Goal: Task Accomplishment & Management: Use online tool/utility

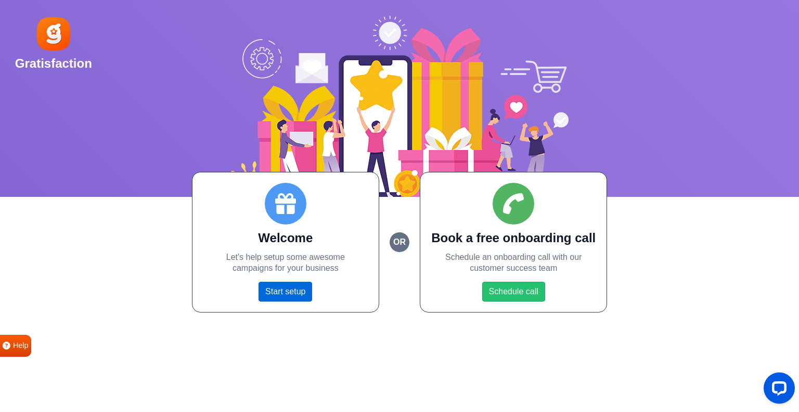
click at [279, 292] on link "Start setup" at bounding box center [286, 292] width 54 height 20
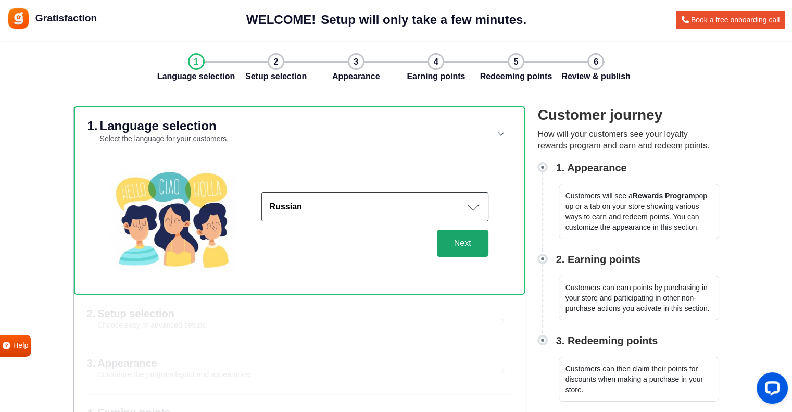
click at [470, 232] on button "Next" at bounding box center [463, 242] width 52 height 27
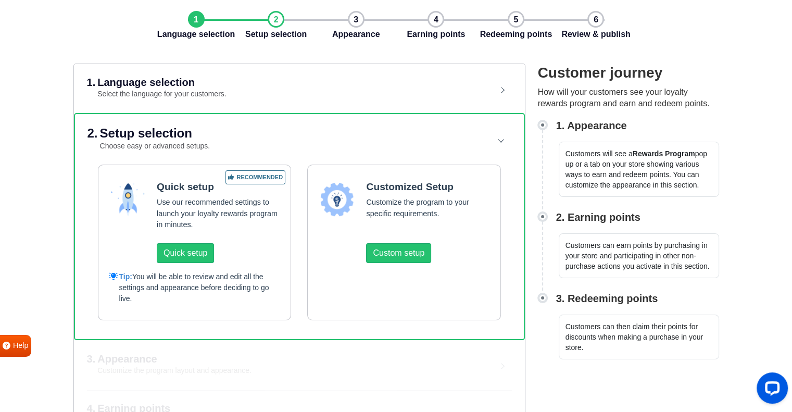
scroll to position [104, 0]
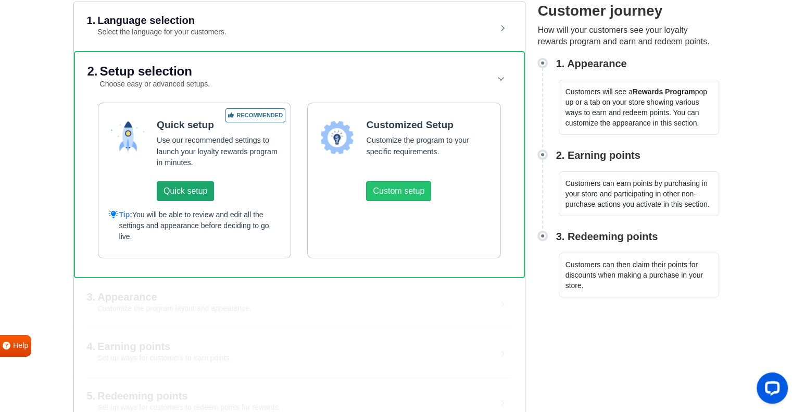
click at [206, 189] on button "Quick setup" at bounding box center [185, 191] width 57 height 20
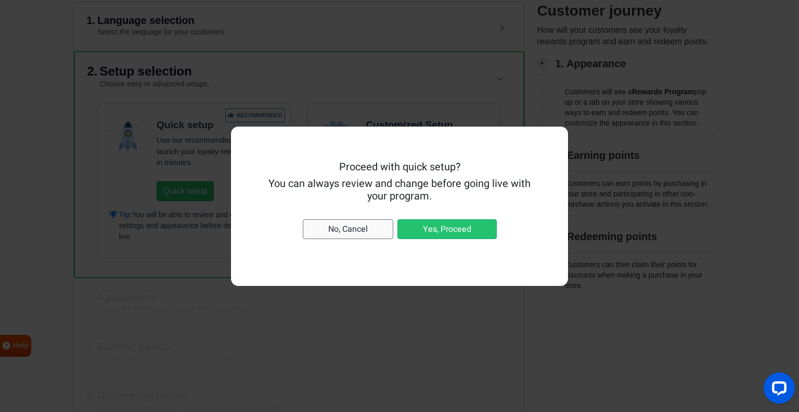
click at [308, 235] on button "No, Cancel" at bounding box center [348, 229] width 91 height 20
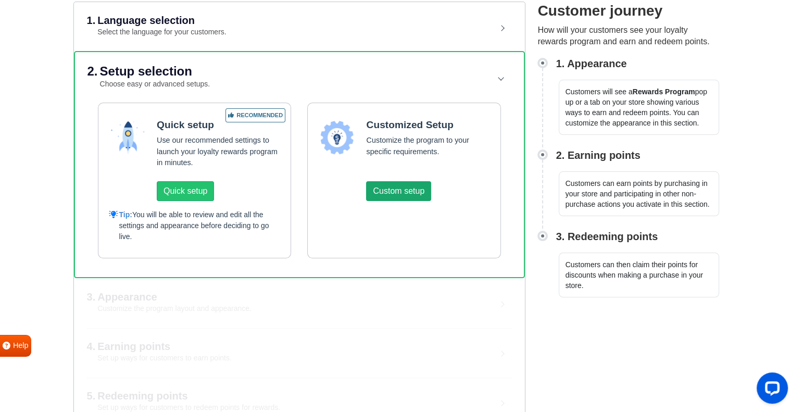
click at [385, 190] on button "Custom setup" at bounding box center [398, 191] width 65 height 20
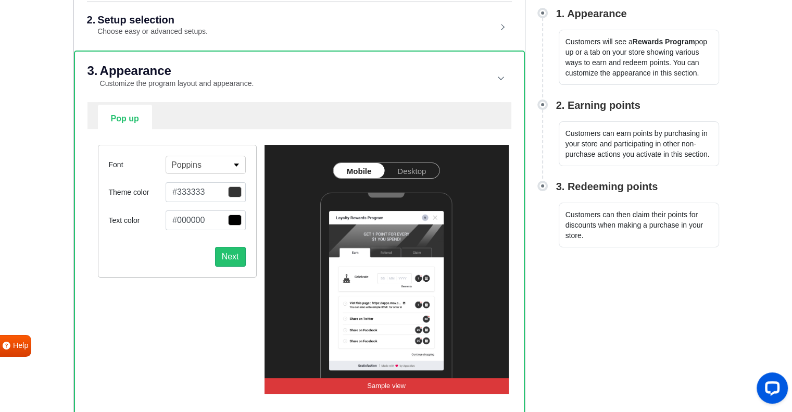
scroll to position [208, 0]
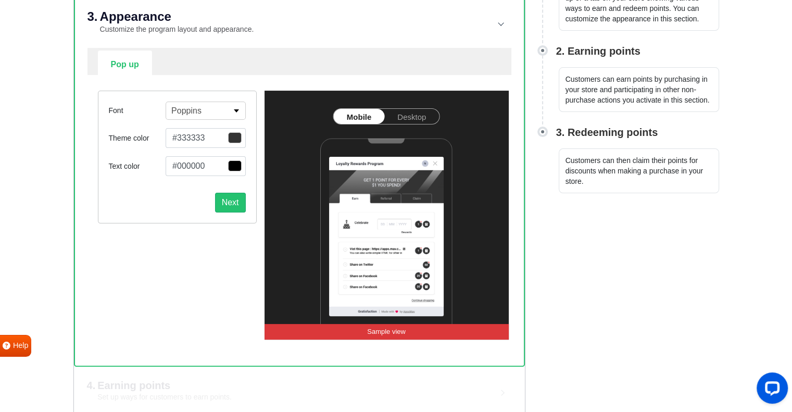
click at [209, 107] on button "Poppins" at bounding box center [205, 110] width 80 height 18
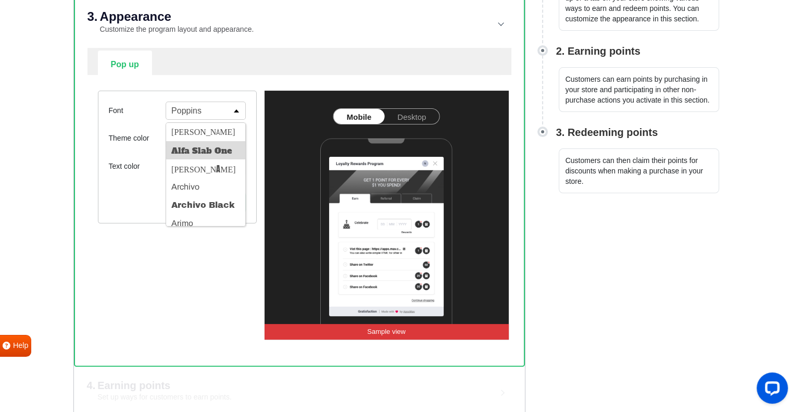
click at [203, 149] on button "Alfa Slab One" at bounding box center [205, 150] width 79 height 18
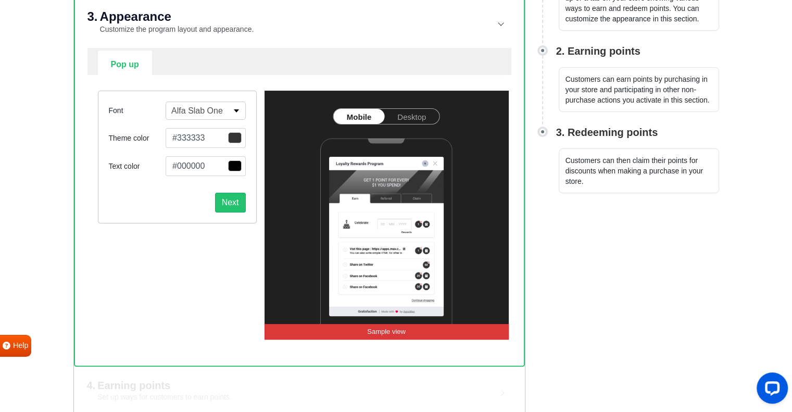
click at [206, 114] on p "Alfa Slab One" at bounding box center [197, 111] width 52 height 12
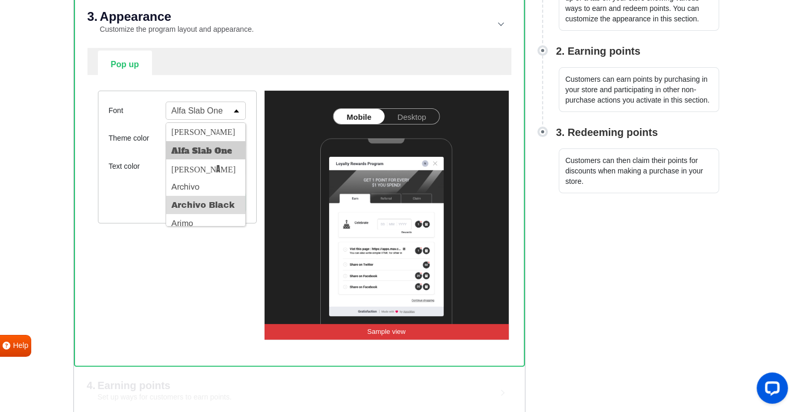
click at [194, 203] on button "Archivo Black" at bounding box center [205, 205] width 79 height 18
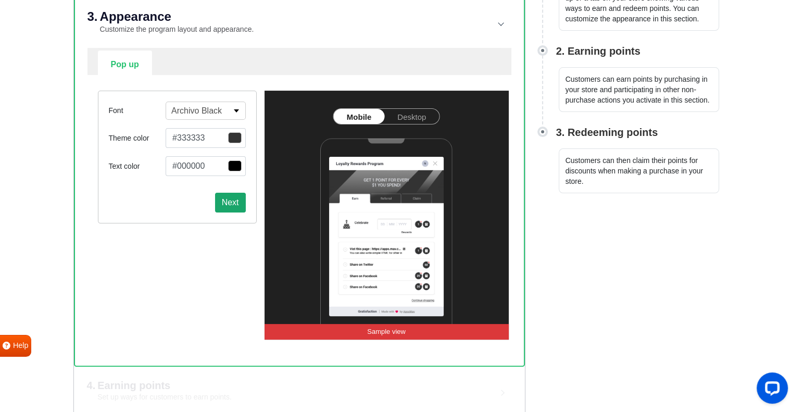
click at [224, 199] on button "Next" at bounding box center [230, 203] width 31 height 20
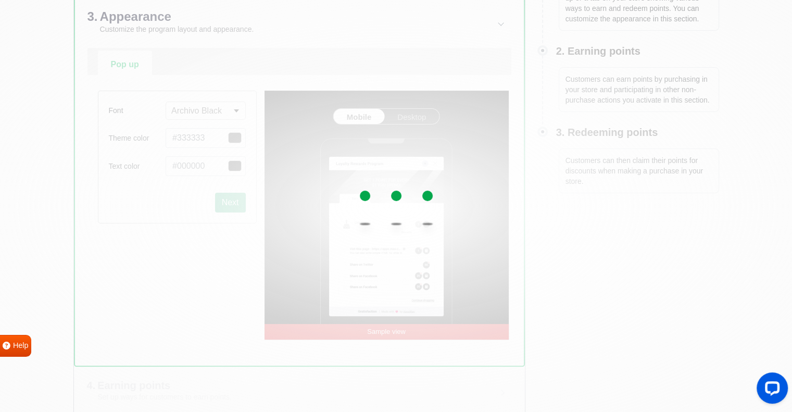
select select "right"
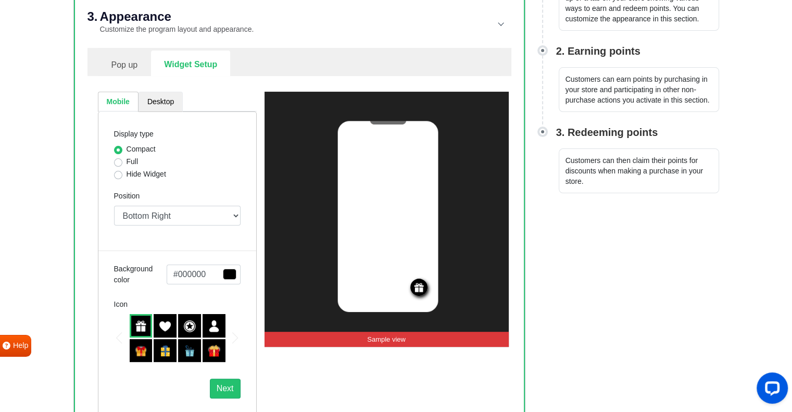
click at [164, 104] on link "Desktop" at bounding box center [160, 102] width 44 height 20
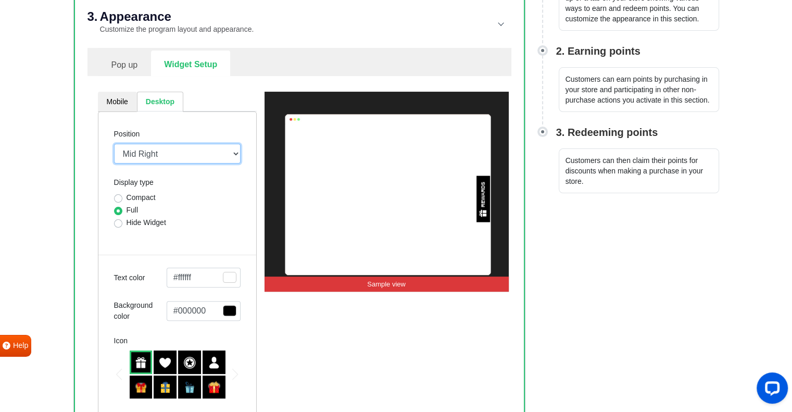
click at [172, 156] on select "Mid Right Mid Left Top Bar Top Left Top Right Top Center Bottom Bar Bottom Left…" at bounding box center [177, 154] width 126 height 20
click at [172, 150] on select "Mid Right Mid Left Top Bar Top Left Top Right Top Center Bottom Bar Bottom Left…" at bounding box center [177, 154] width 126 height 20
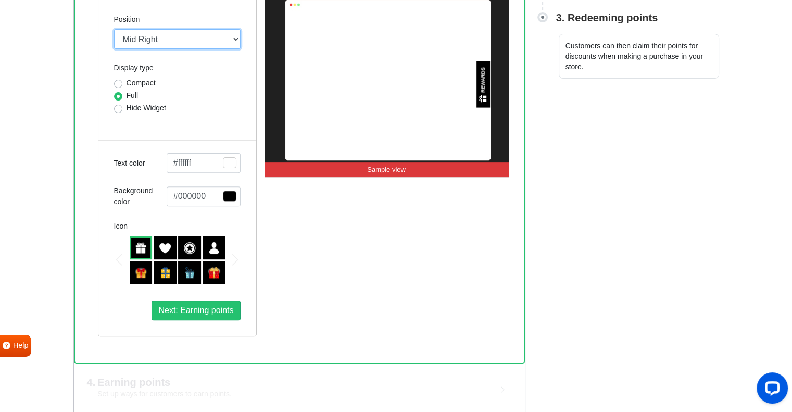
scroll to position [278, 0]
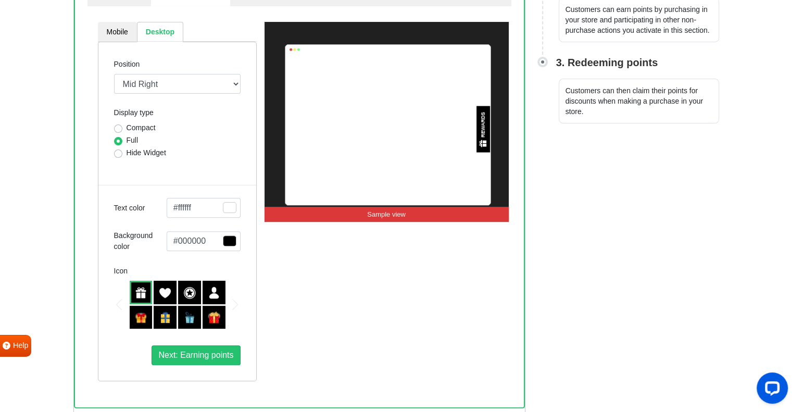
click at [149, 124] on label "Compact" at bounding box center [140, 127] width 29 height 11
click at [122, 124] on input "Compact" at bounding box center [118, 127] width 8 height 10
radio input "true"
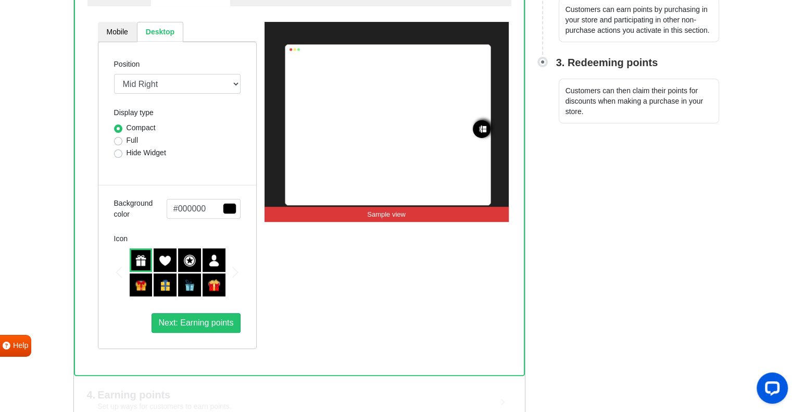
click at [150, 150] on label "Hide Widget" at bounding box center [146, 152] width 40 height 11
click at [122, 150] on input "Hide Widget" at bounding box center [118, 152] width 8 height 10
radio input "true"
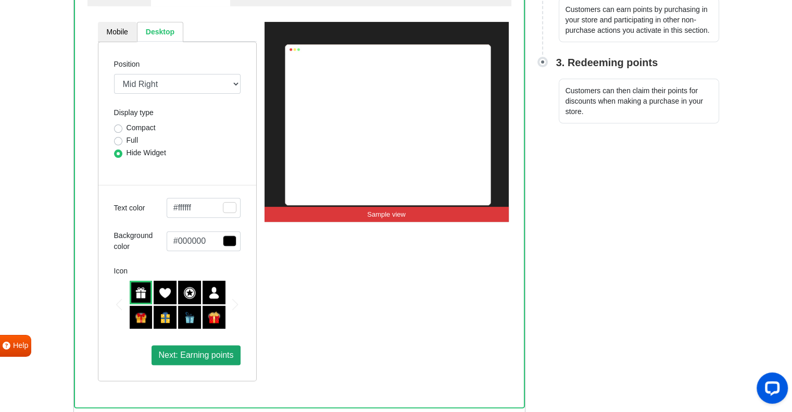
click at [200, 348] on button "Next: Earning points" at bounding box center [195, 355] width 88 height 20
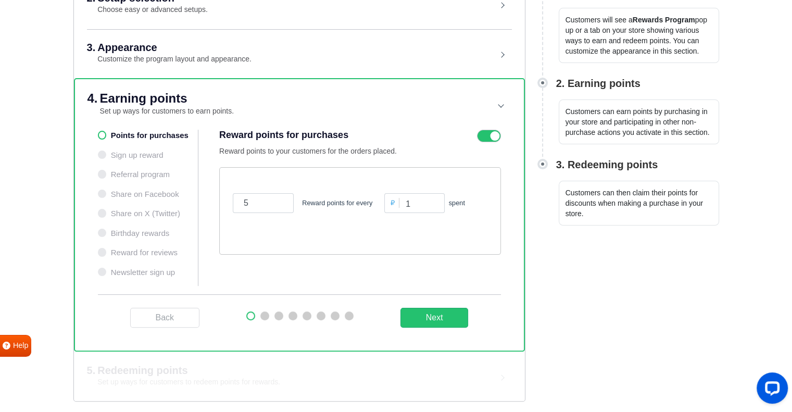
scroll to position [174, 0]
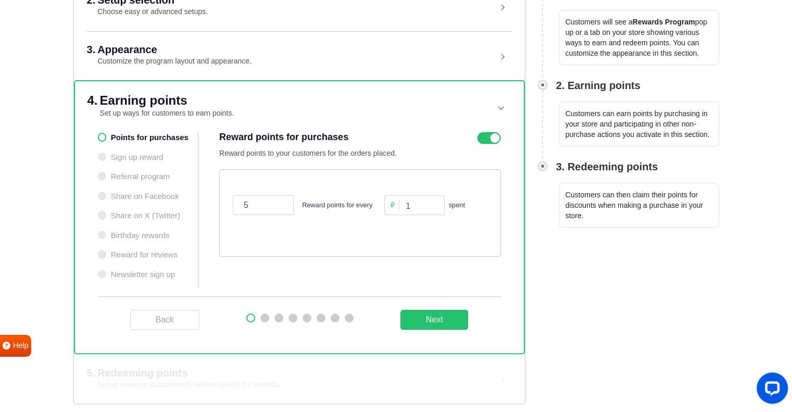
click at [163, 138] on ul "Points for purchases Sign up reward Referral program Share on Facebook Share on…" at bounding box center [148, 210] width 101 height 156
click at [431, 198] on input "1" at bounding box center [414, 205] width 60 height 20
click at [435, 199] on input "2" at bounding box center [414, 205] width 60 height 20
click at [435, 199] on input "3" at bounding box center [414, 205] width 60 height 20
click at [435, 199] on input "4" at bounding box center [414, 205] width 60 height 20
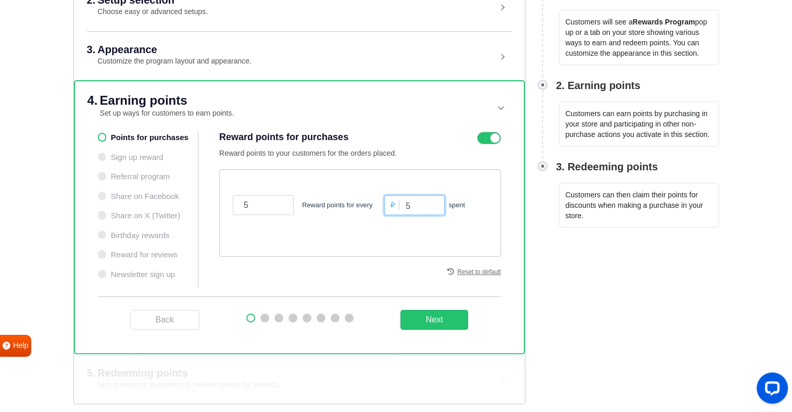
click at [435, 199] on input "5" at bounding box center [414, 205] width 60 height 20
click at [129, 153] on ul "Points for purchases Sign up reward Referral program Share on Facebook Share on…" at bounding box center [148, 210] width 101 height 156
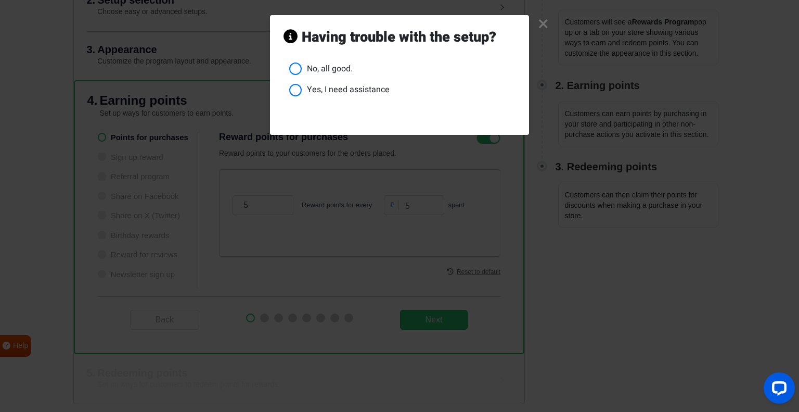
click at [543, 24] on link "×" at bounding box center [543, 24] width 11 height 10
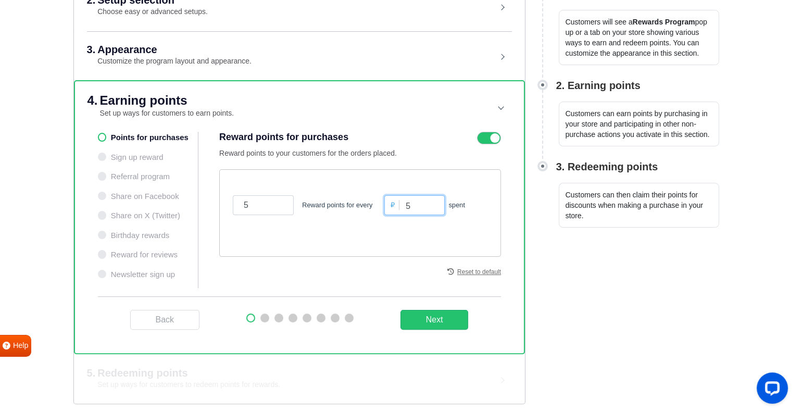
drag, startPoint x: 410, startPoint y: 207, endPoint x: 396, endPoint y: 207, distance: 14.1
click at [396, 207] on div "₽ 5 spent" at bounding box center [435, 205] width 103 height 20
type input "100"
click at [441, 318] on button "Next" at bounding box center [434, 320] width 68 height 20
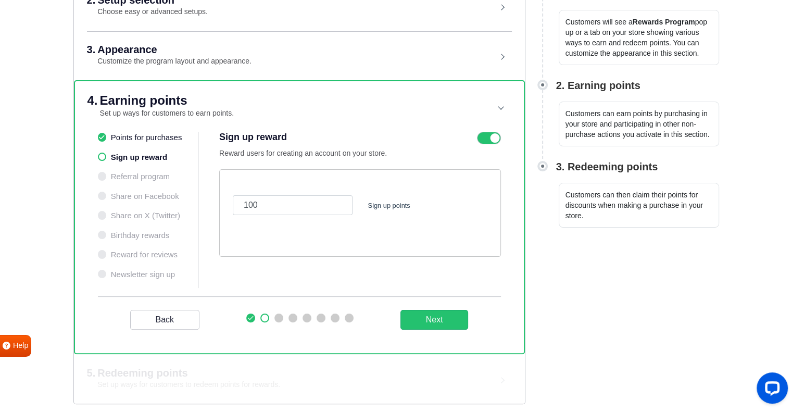
click at [194, 363] on div "5. Redeeming points Set up ways for customers to redeem points for rewards. Pay…" at bounding box center [299, 378] width 451 height 49
click at [173, 376] on div "5. Redeeming points Set up ways for customers to redeem points for rewards. Pay…" at bounding box center [299, 378] width 451 height 49
click at [497, 139] on icon at bounding box center [489, 138] width 24 height 12
click at [0, 0] on input "checkbox" at bounding box center [0, 0] width 0 height 0
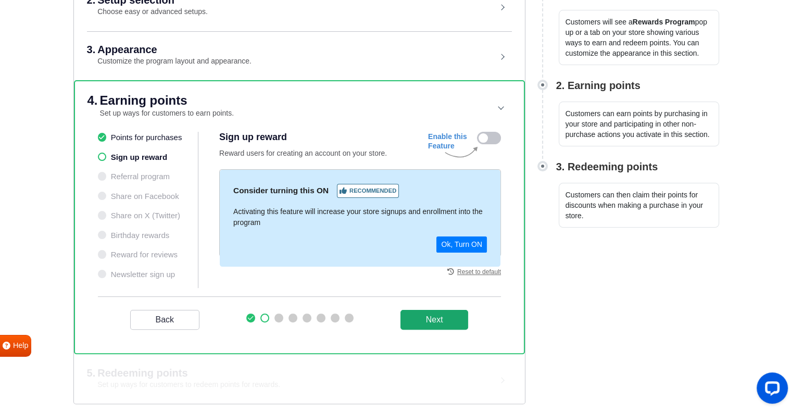
click at [433, 313] on button "Next" at bounding box center [434, 320] width 68 height 20
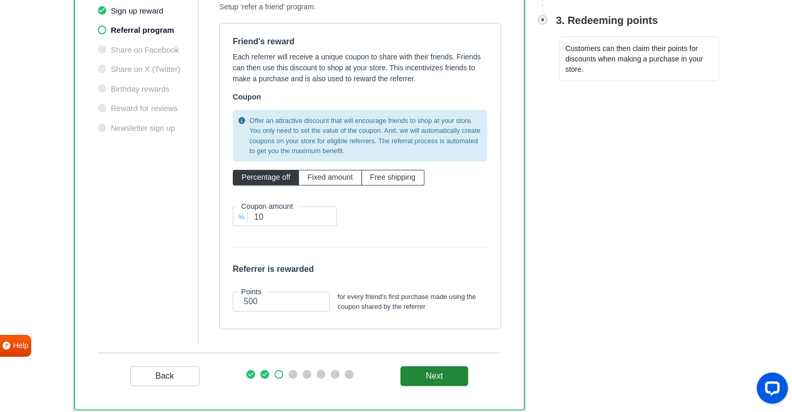
scroll to position [272, 0]
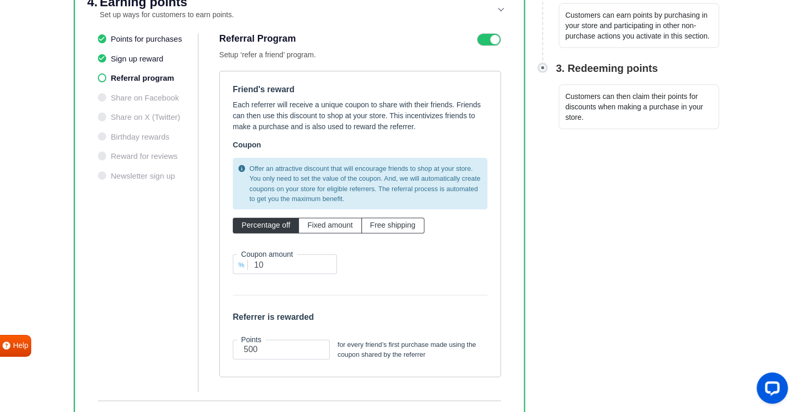
click at [495, 31] on header "4. Earning points Set up ways for customers to earn points." at bounding box center [299, 8] width 424 height 50
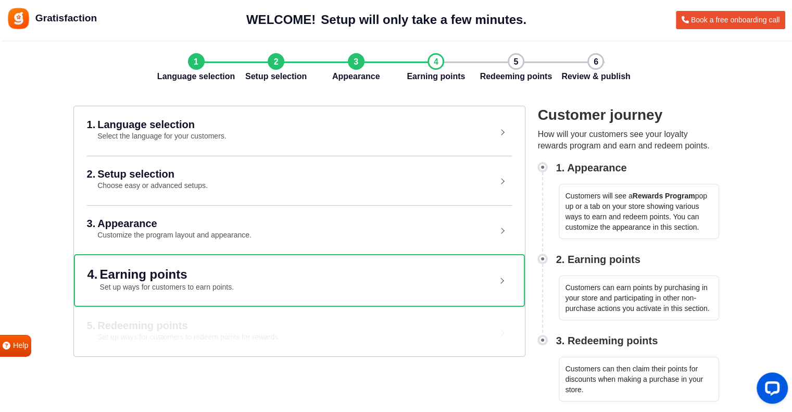
scroll to position [0, 0]
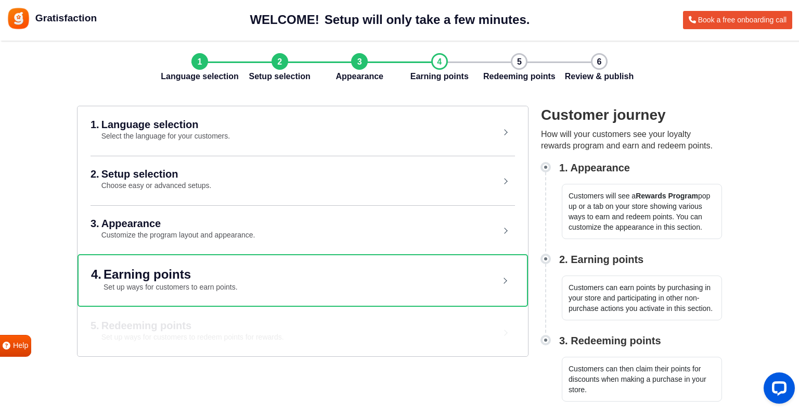
click at [489, 284] on header "4. Earning points Set up ways for customers to earn points." at bounding box center [303, 280] width 424 height 50
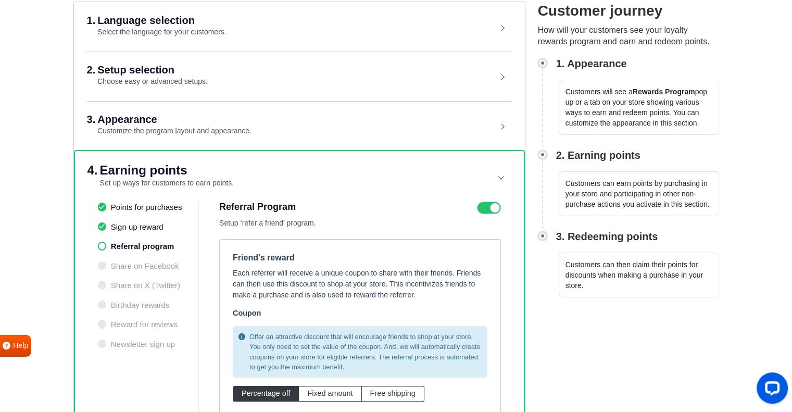
click at [490, 201] on icon at bounding box center [489, 207] width 24 height 12
click at [0, 0] on input "checkbox" at bounding box center [0, 0] width 0 height 0
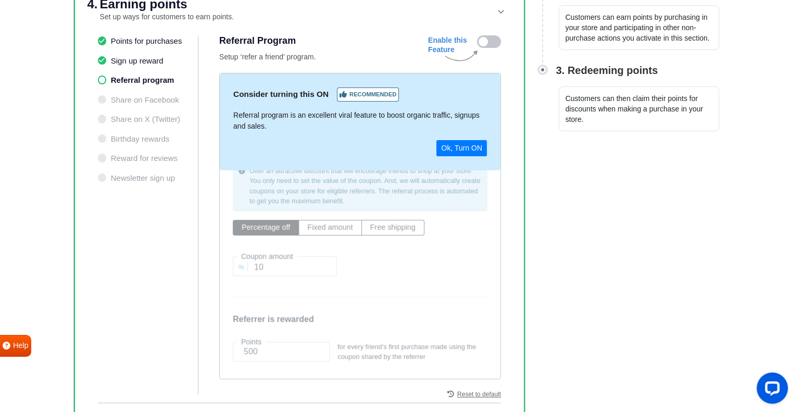
scroll to position [364, 0]
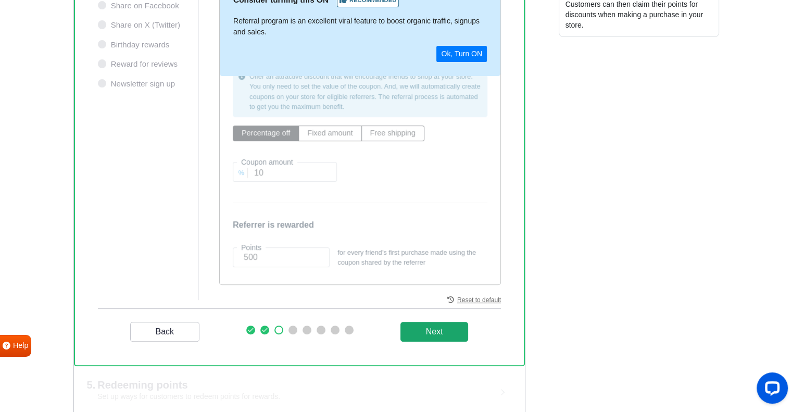
click at [435, 339] on _program "Next" at bounding box center [434, 332] width 68 height 20
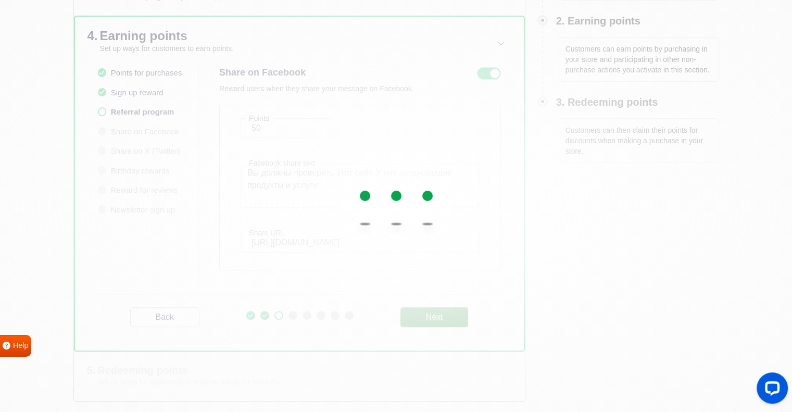
scroll to position [236, 0]
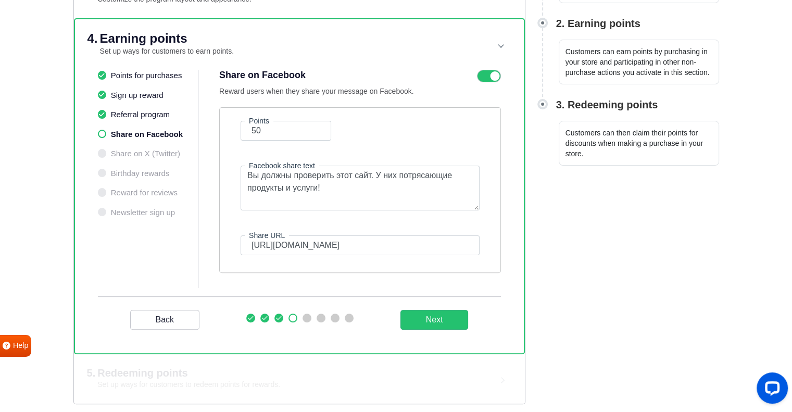
click at [489, 81] on div "Share on Facebook Reward users when they share your message on Facebook." at bounding box center [360, 83] width 282 height 27
click at [489, 77] on icon at bounding box center [489, 76] width 24 height 12
click at [0, 0] on input "checkbox" at bounding box center [0, 0] width 0 height 0
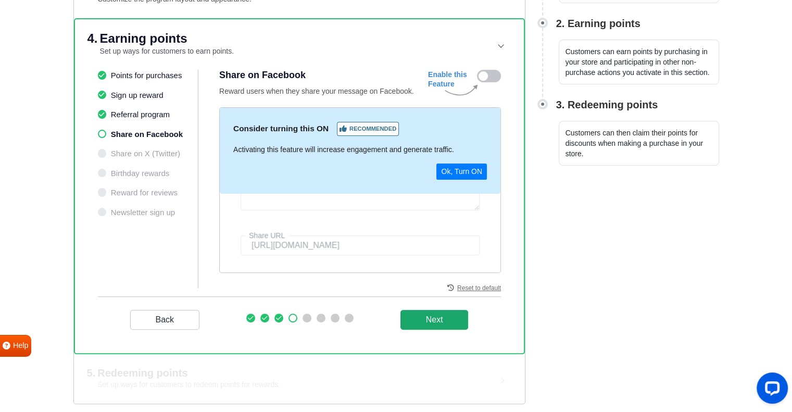
click at [429, 316] on button "Next" at bounding box center [434, 320] width 68 height 20
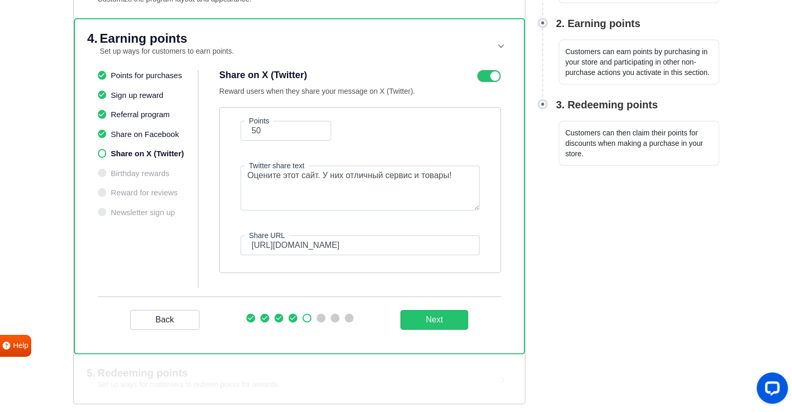
drag, startPoint x: 495, startPoint y: 75, endPoint x: 481, endPoint y: 127, distance: 53.8
click at [495, 75] on icon at bounding box center [489, 76] width 24 height 12
click at [0, 0] on input "checkbox" at bounding box center [0, 0] width 0 height 0
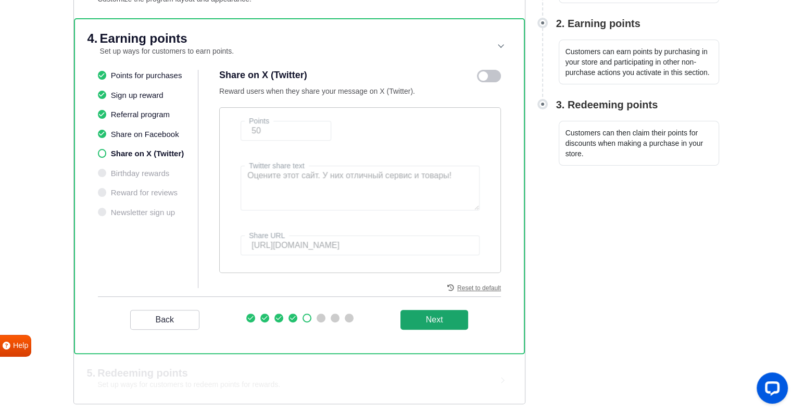
click at [447, 322] on button "Next" at bounding box center [434, 320] width 68 height 20
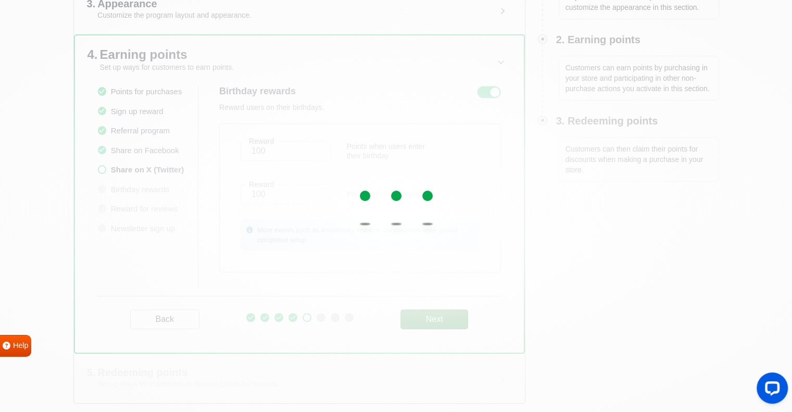
scroll to position [219, 0]
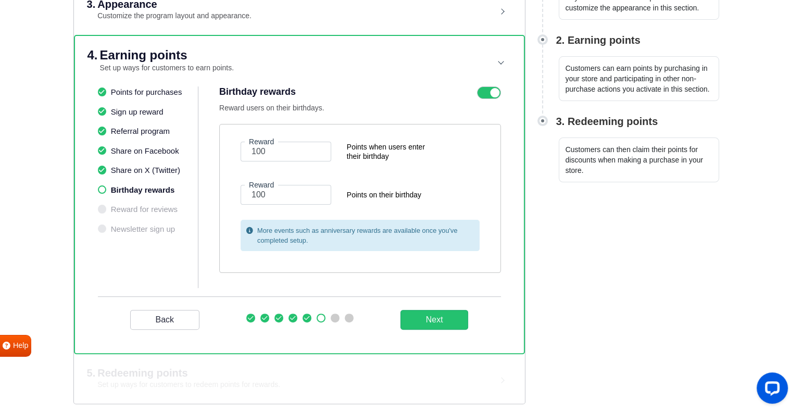
click at [488, 97] on icon at bounding box center [489, 92] width 24 height 12
click at [0, 0] on input "checkbox" at bounding box center [0, 0] width 0 height 0
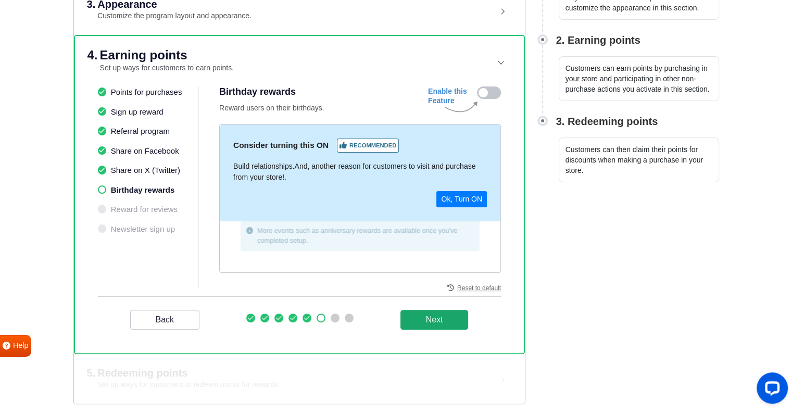
click at [421, 325] on button "Next" at bounding box center [434, 320] width 68 height 20
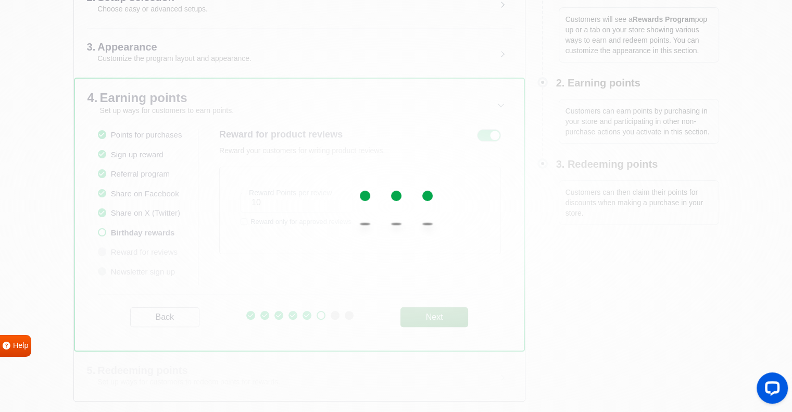
scroll to position [174, 0]
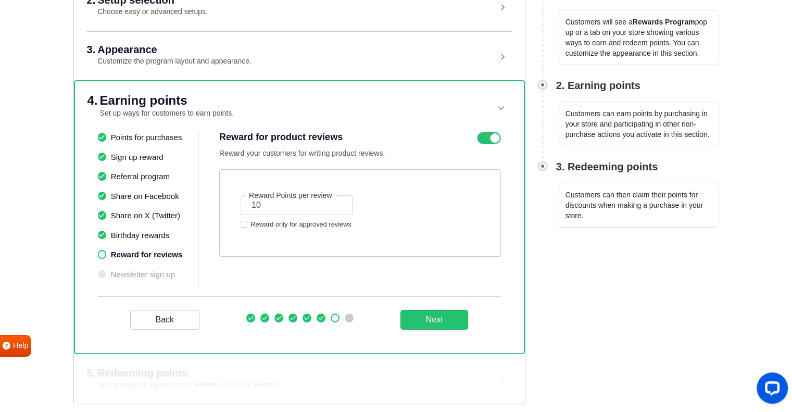
click at [491, 140] on icon at bounding box center [489, 138] width 24 height 12
click at [0, 0] on input "checkbox" at bounding box center [0, 0] width 0 height 0
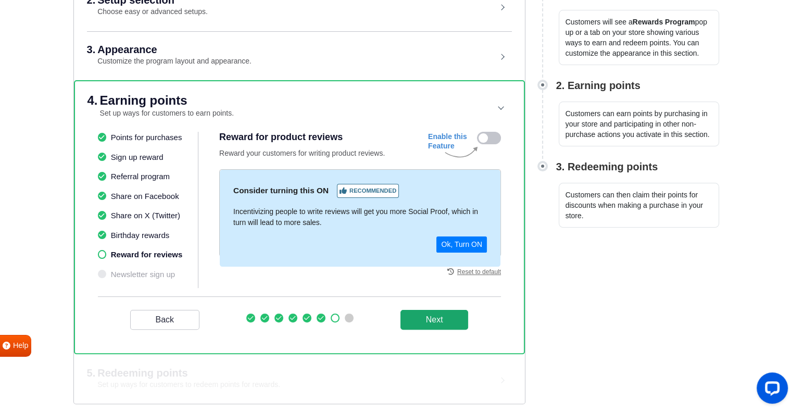
click at [445, 310] on button "Next" at bounding box center [434, 320] width 68 height 20
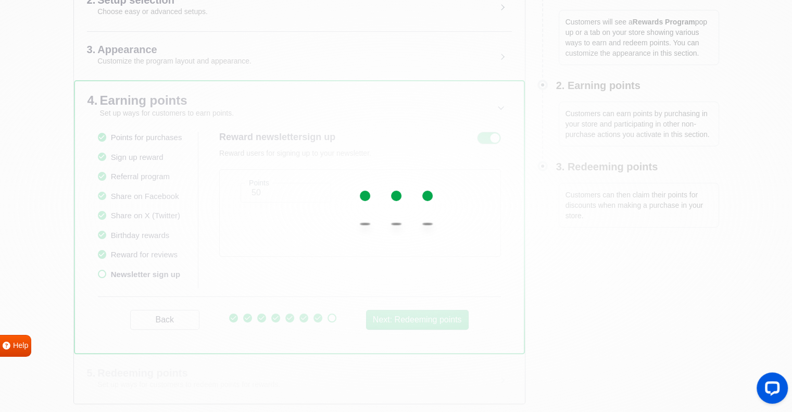
click at [497, 137] on div at bounding box center [396, 206] width 792 height 412
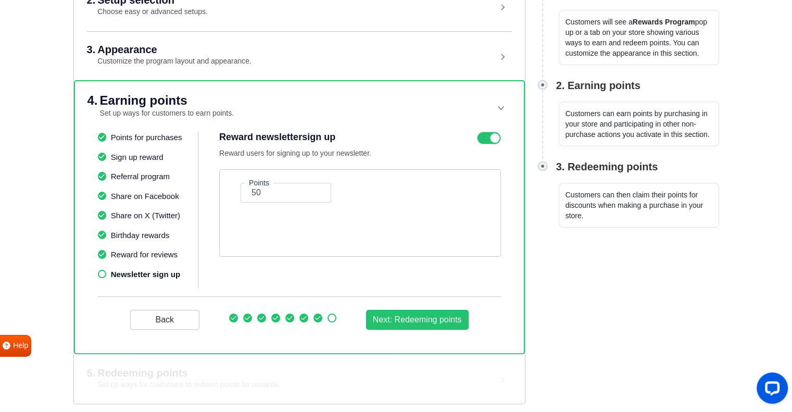
click at [493, 136] on icon at bounding box center [489, 138] width 24 height 12
click at [0, 0] on input "checkbox" at bounding box center [0, 0] width 0 height 0
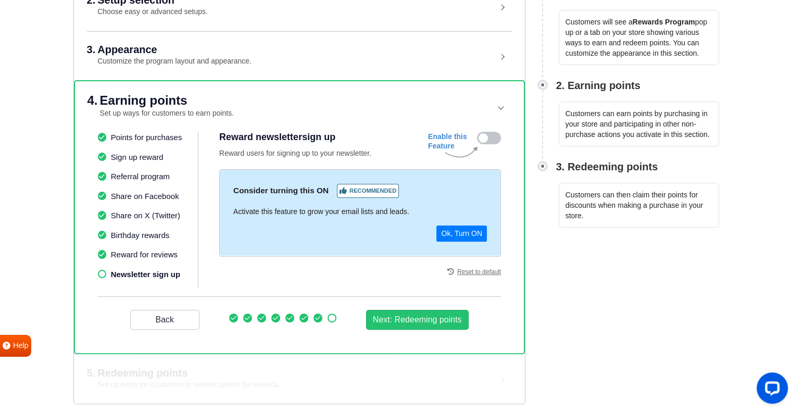
click at [418, 304] on div "Back Next: Redeeming points" at bounding box center [299, 319] width 403 height 46
click at [418, 310] on button "Next: Redeeming points" at bounding box center [417, 320] width 103 height 20
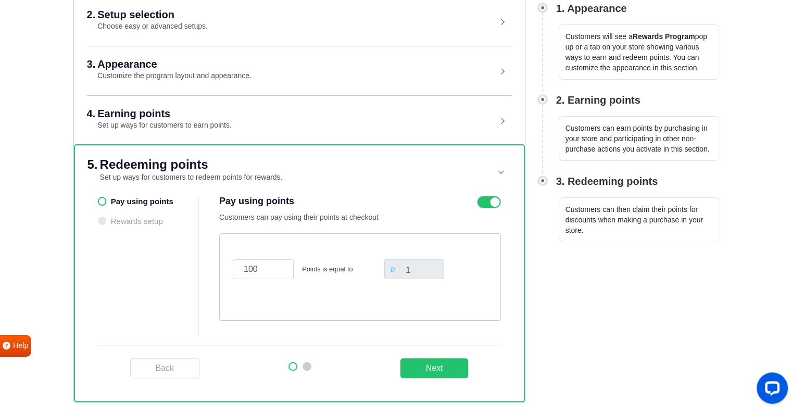
scroll to position [158, 0]
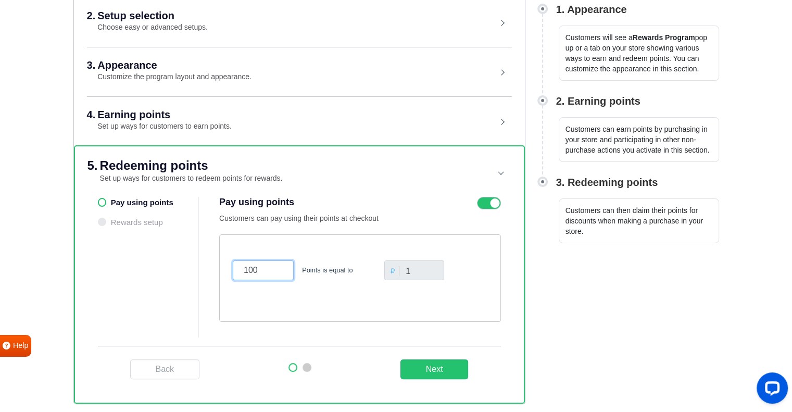
drag, startPoint x: 269, startPoint y: 272, endPoint x: 233, endPoint y: 269, distance: 35.5
click at [233, 269] on input "100" at bounding box center [263, 270] width 61 height 20
type input "1"
click at [437, 377] on div "Back Next" at bounding box center [299, 369] width 403 height 46
click at [422, 362] on button "Next" at bounding box center [434, 369] width 68 height 20
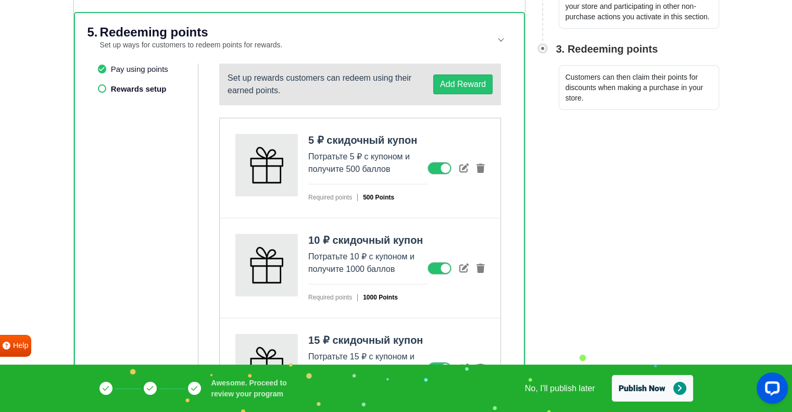
scroll to position [314, 0]
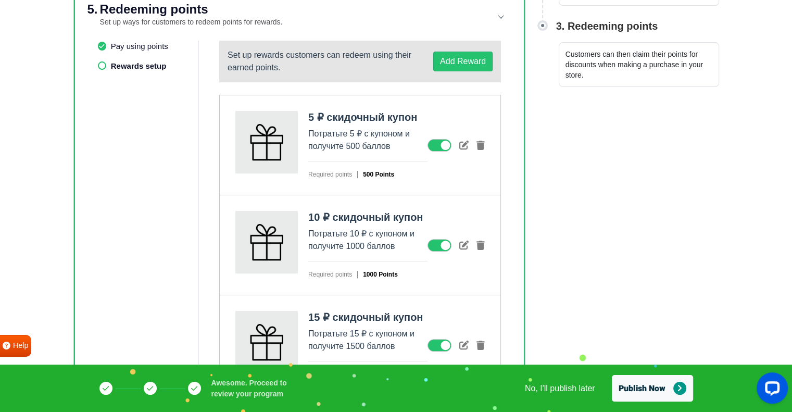
click at [432, 240] on icon at bounding box center [439, 245] width 24 height 12
click at [0, 0] on input "checkbox" at bounding box center [0, 0] width 0 height 0
click at [437, 147] on icon at bounding box center [439, 145] width 24 height 12
click at [0, 0] on input "checkbox" at bounding box center [0, 0] width 0 height 0
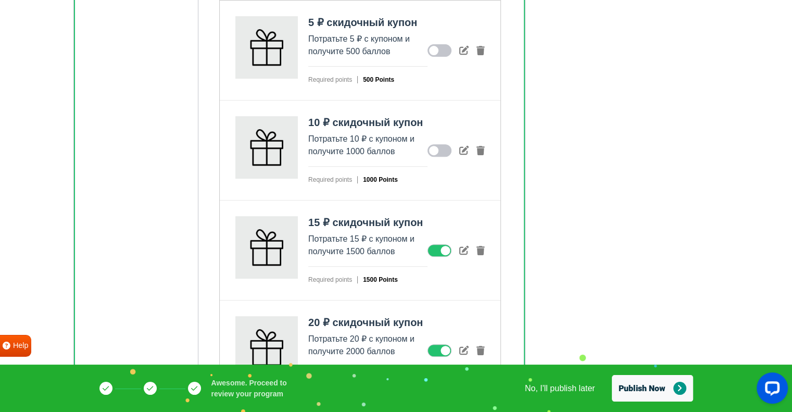
scroll to position [418, 0]
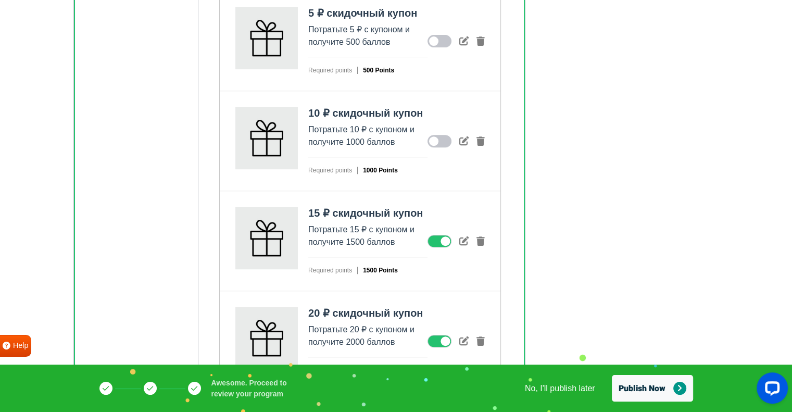
click at [433, 237] on icon at bounding box center [439, 241] width 24 height 12
click at [0, 0] on input "checkbox" at bounding box center [0, 0] width 0 height 0
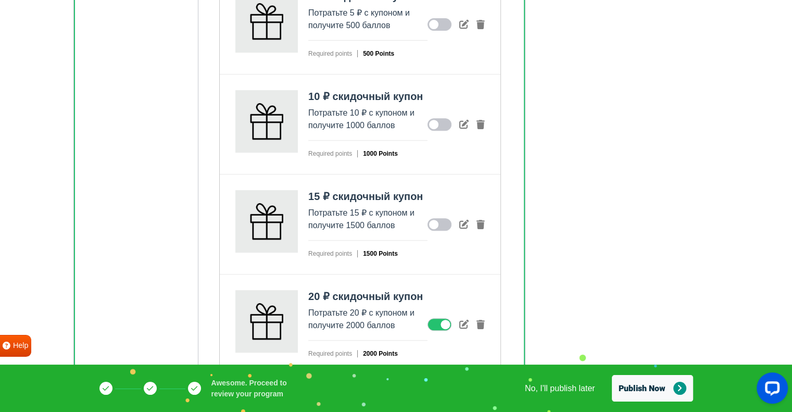
click at [441, 328] on div "20 ₽ скидочный купон Потратьте 20 ₽ с купоном и получите 2000 баллов Required p…" at bounding box center [360, 324] width 280 height 100
click at [440, 322] on icon at bounding box center [439, 324] width 24 height 12
click at [0, 0] on input "checkbox" at bounding box center [0, 0] width 0 height 0
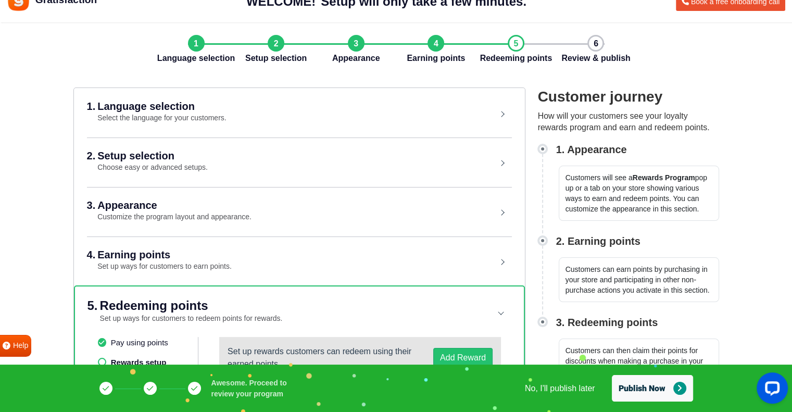
scroll to position [0, 0]
